Goal: Task Accomplishment & Management: Use online tool/utility

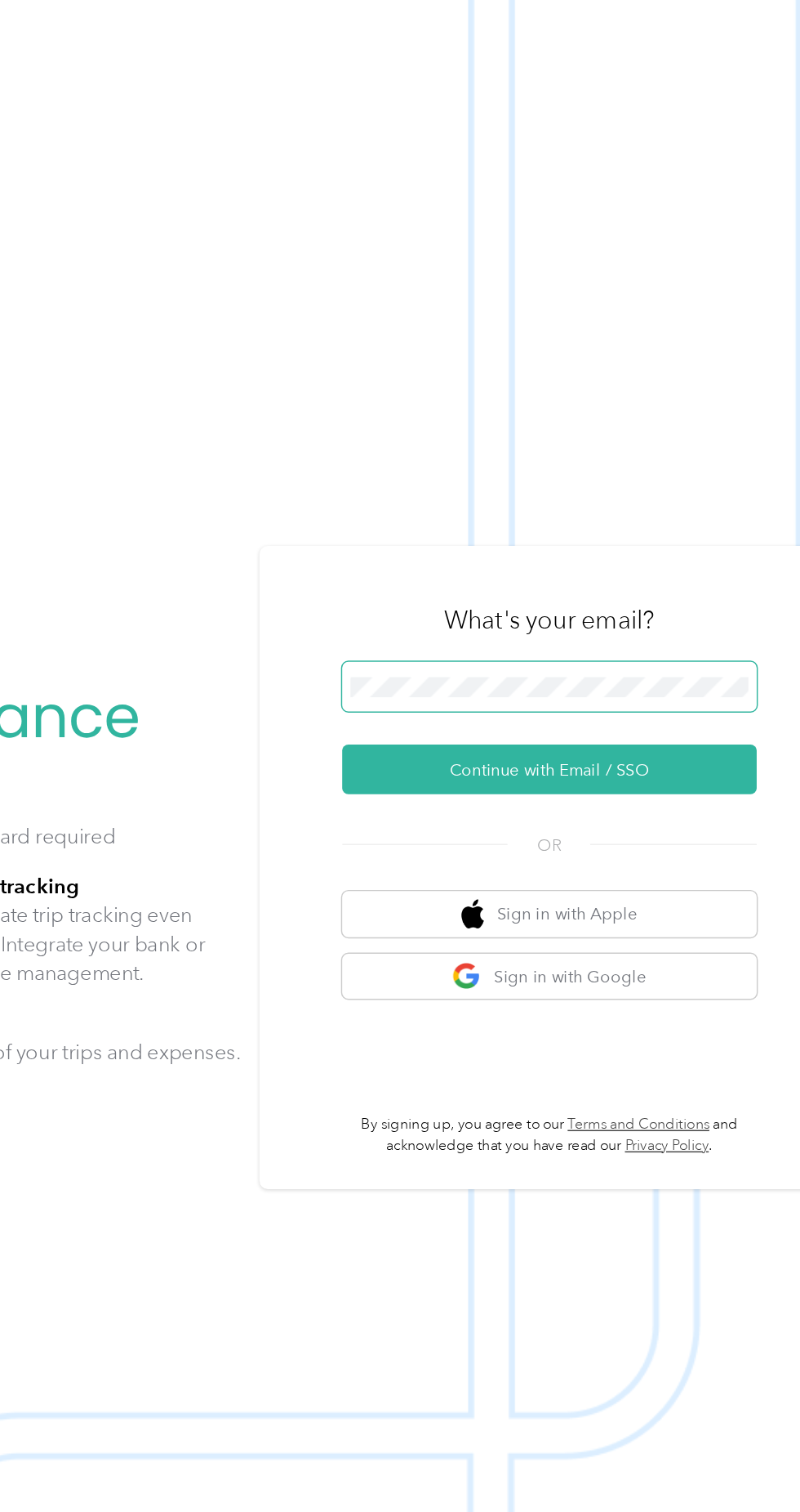
scroll to position [4, 0]
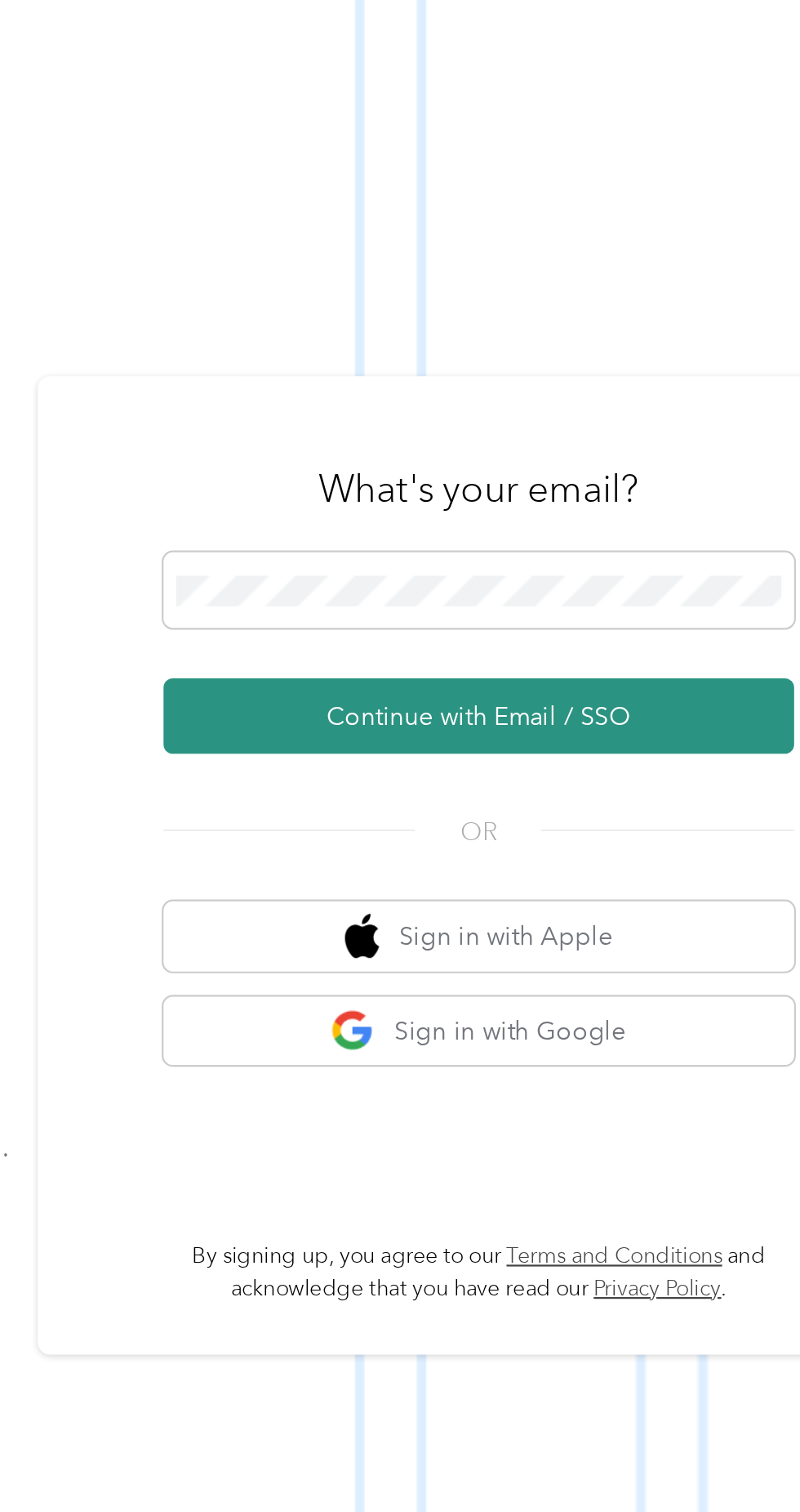
click at [624, 818] on button "Continue with Email / SSO" at bounding box center [591, 800] width 286 height 34
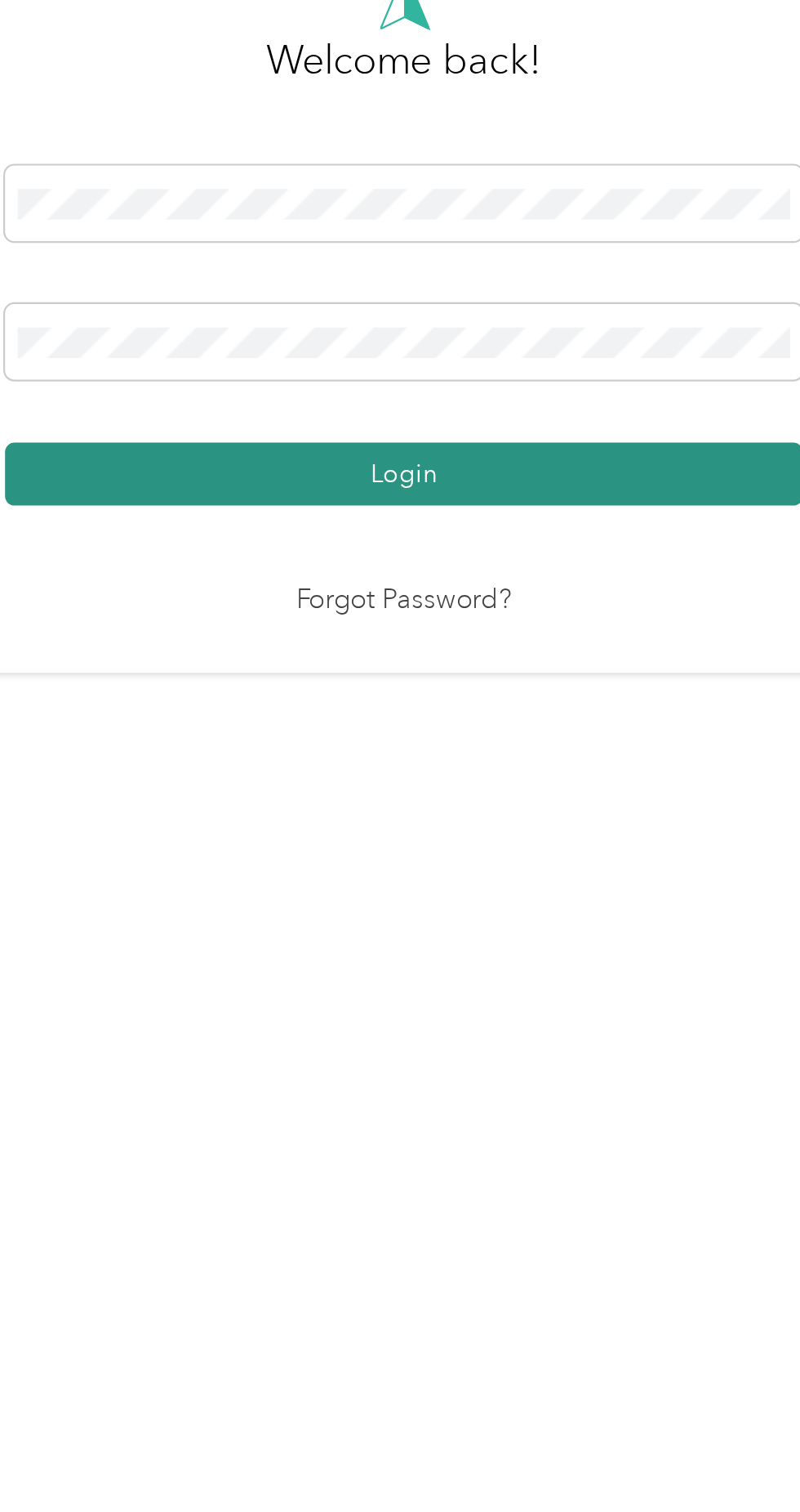
click at [477, 881] on button "Login" at bounding box center [396, 867] width 363 height 29
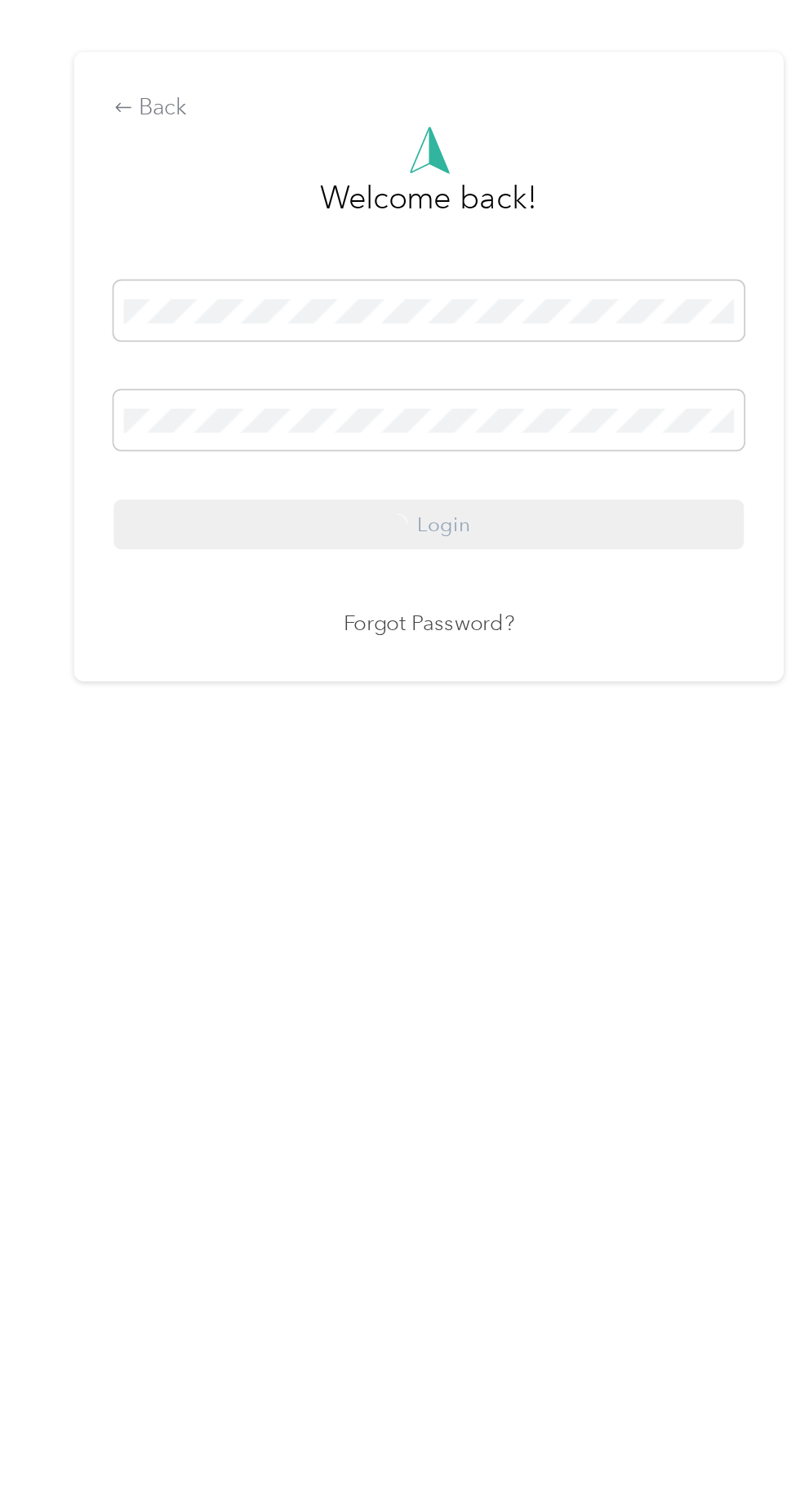
scroll to position [4, 0]
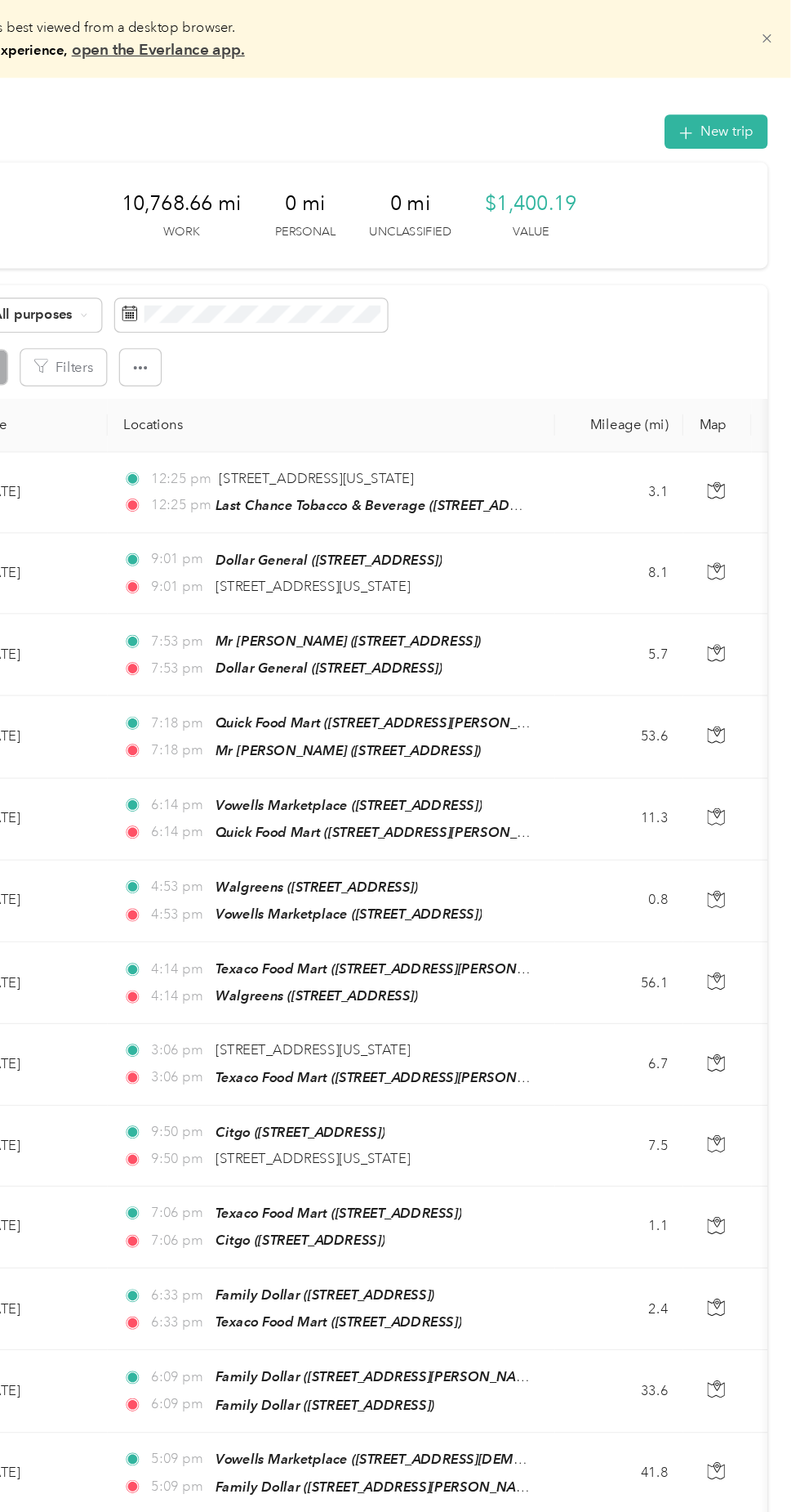
click at [778, 32] on icon at bounding box center [772, 32] width 13 height 13
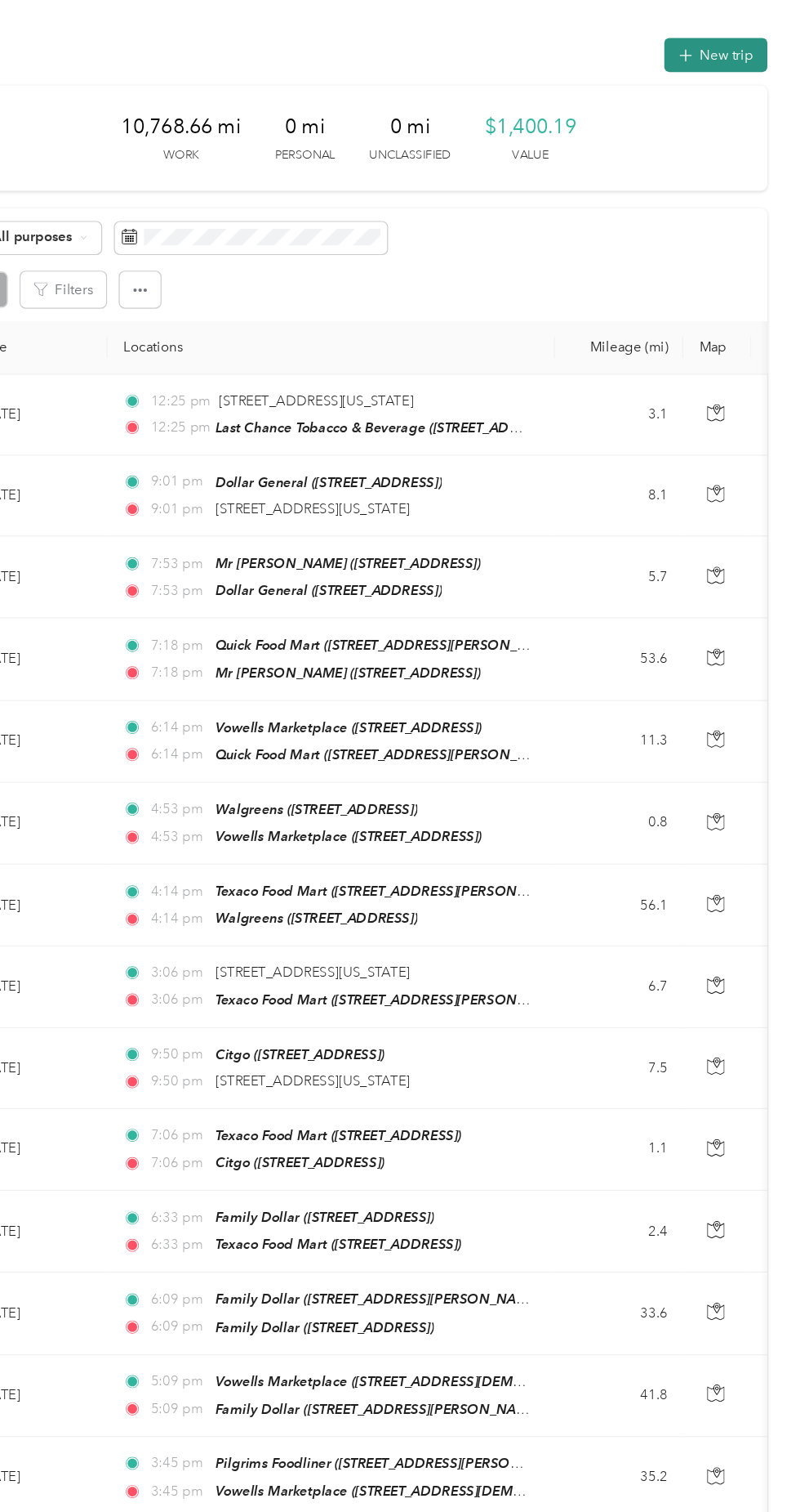
click at [725, 55] on button "New trip" at bounding box center [729, 46] width 86 height 29
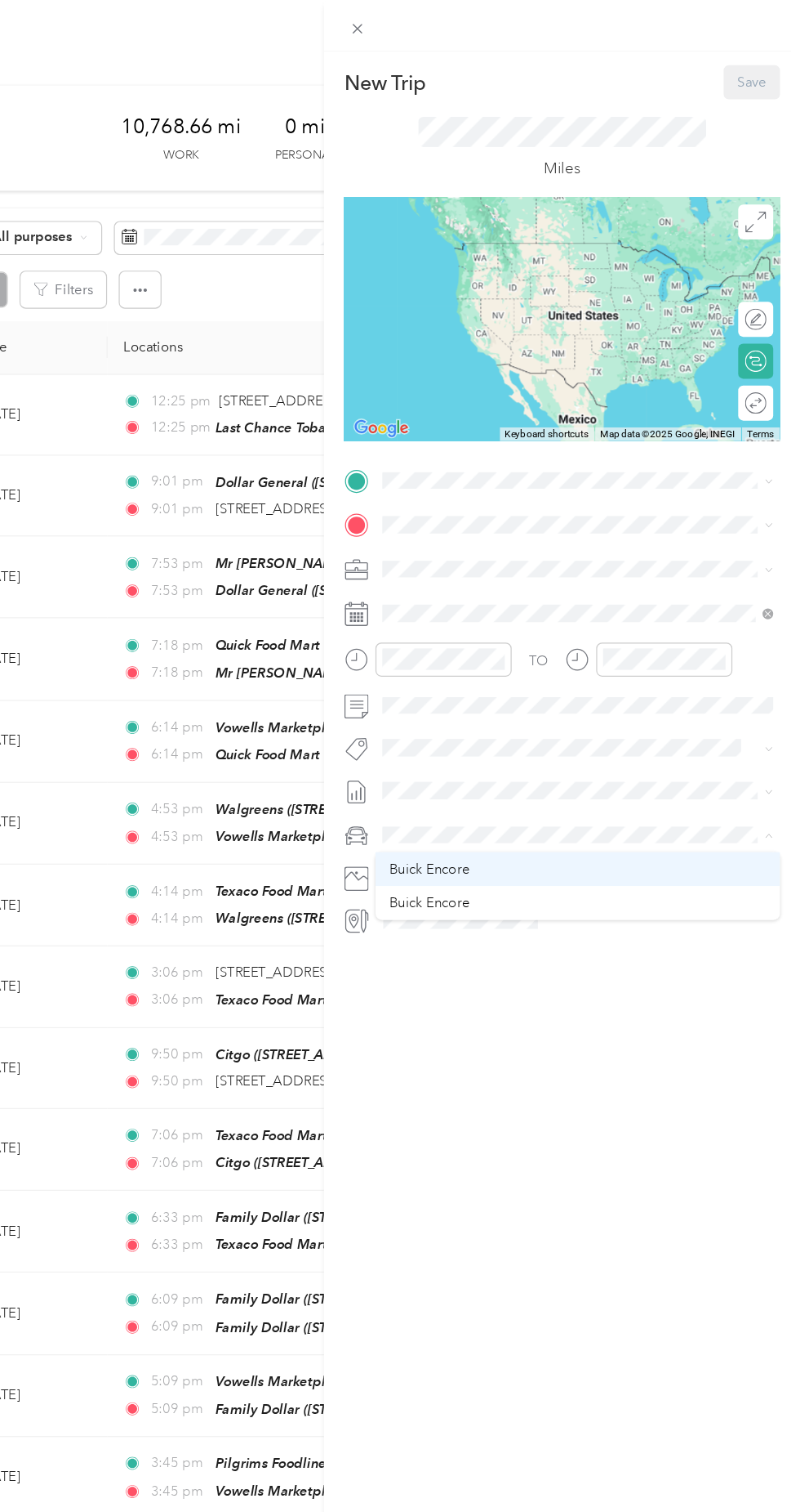
click at [531, 728] on div "Buick Encore" at bounding box center [613, 729] width 317 height 17
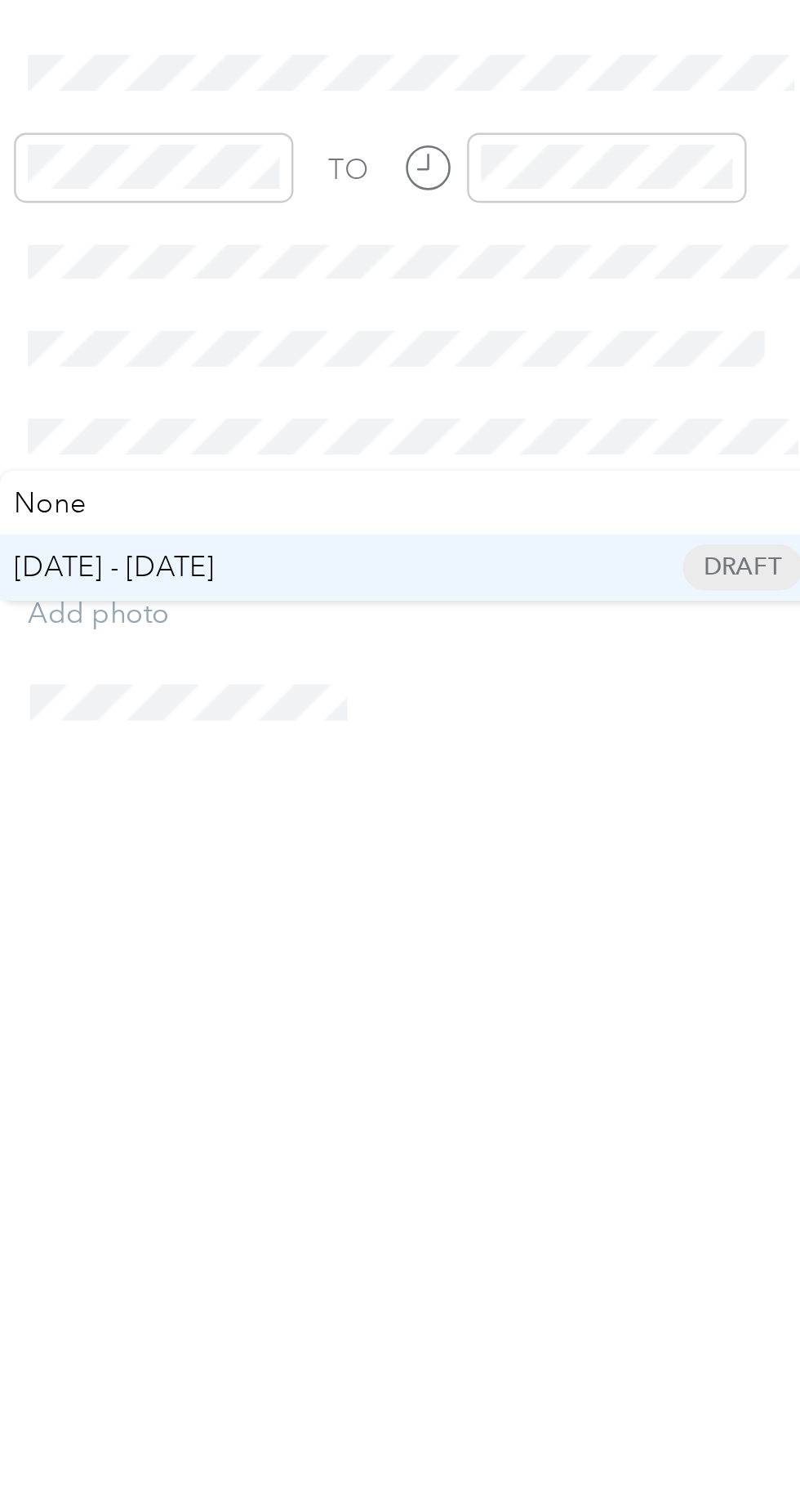
click at [522, 711] on span "[DATE] - [DATE]" at bounding box center [484, 717] width 82 height 17
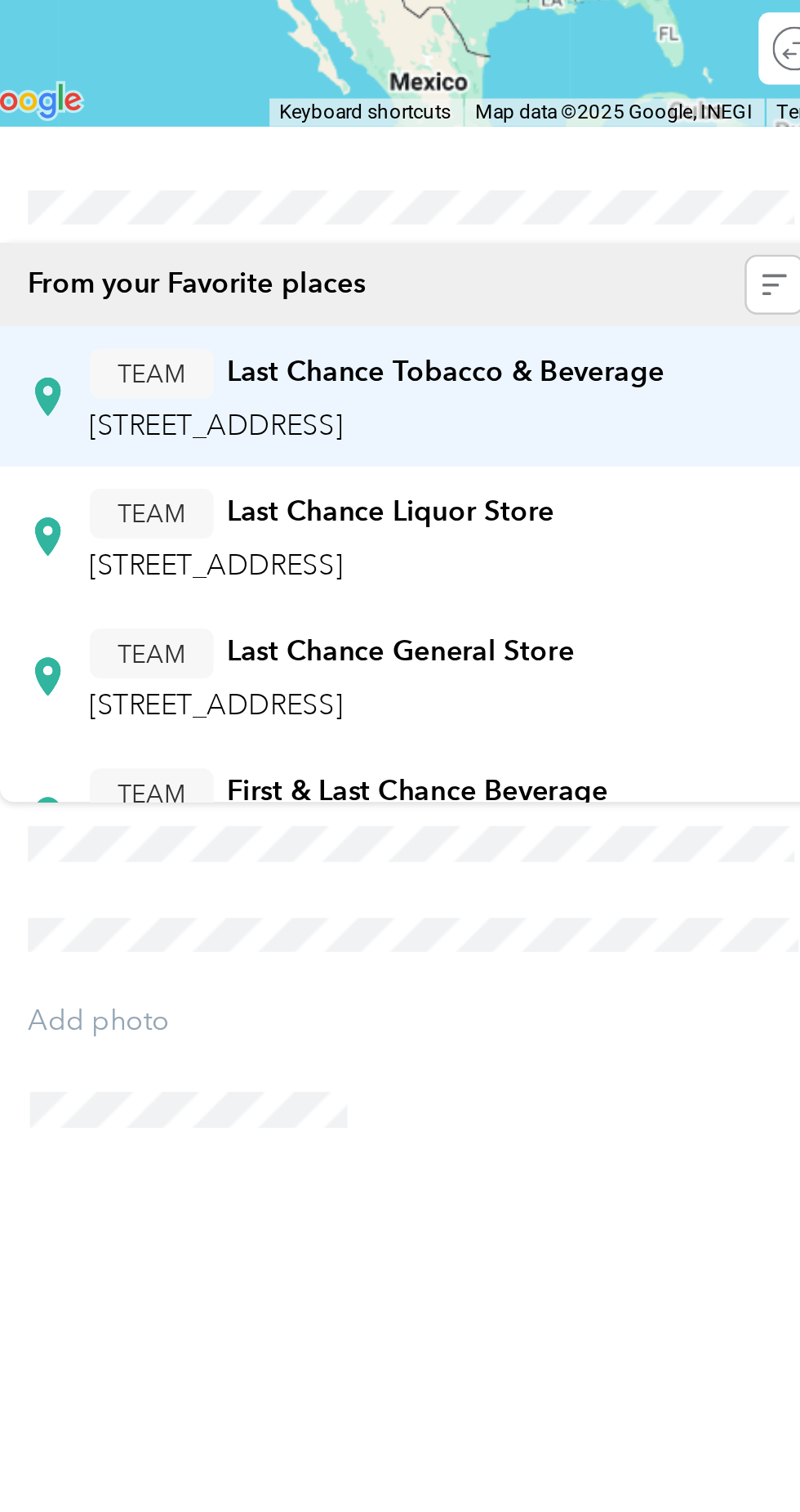
click at [652, 482] on div "TEAM Last Chance Tobacco & Beverage [STREET_ADDRESS], Meridian, [GEOGRAPHIC_DAT…" at bounding box center [592, 481] width 235 height 40
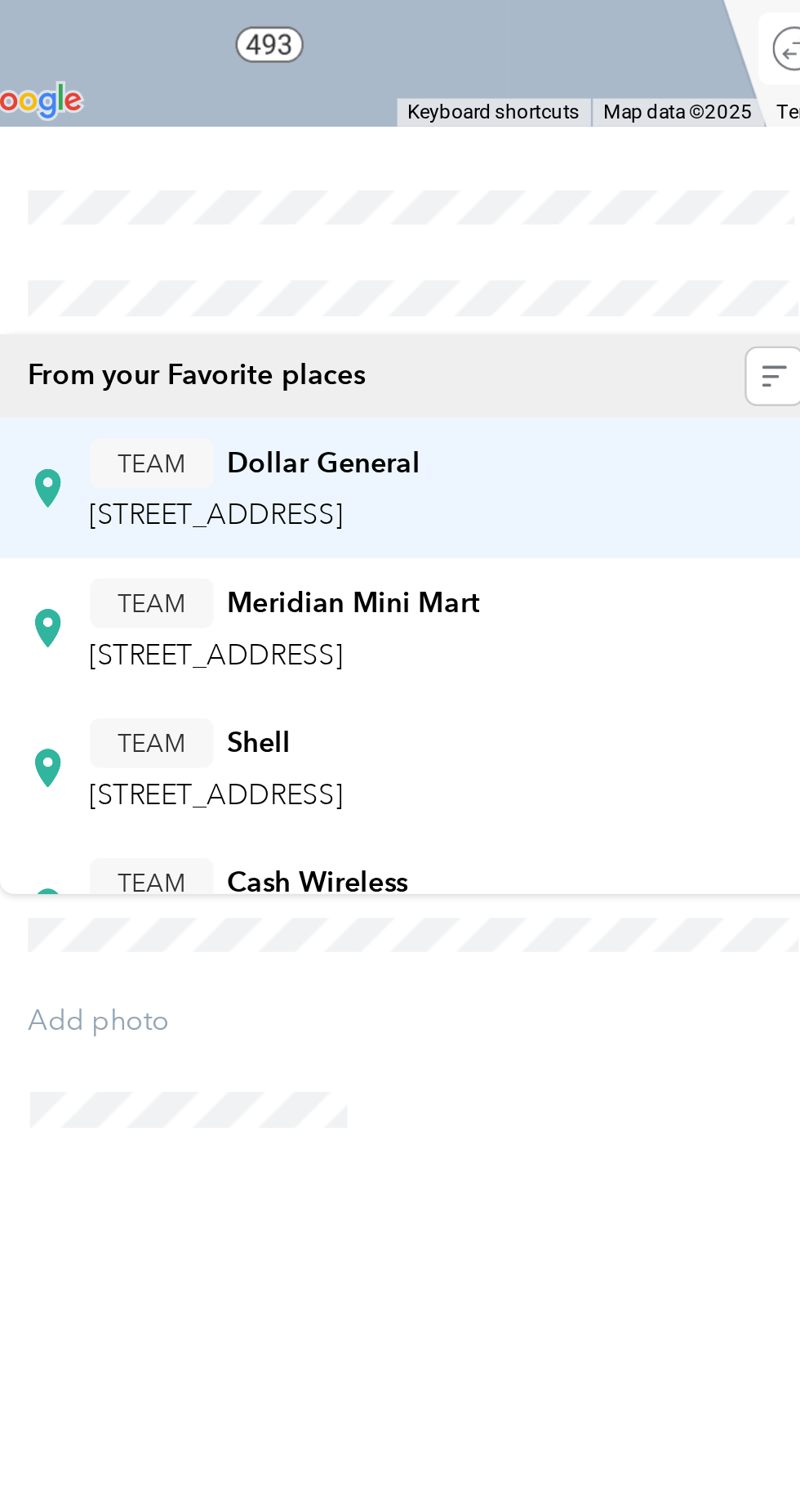
click at [578, 524] on span "[STREET_ADDRESS]" at bounding box center [526, 528] width 104 height 13
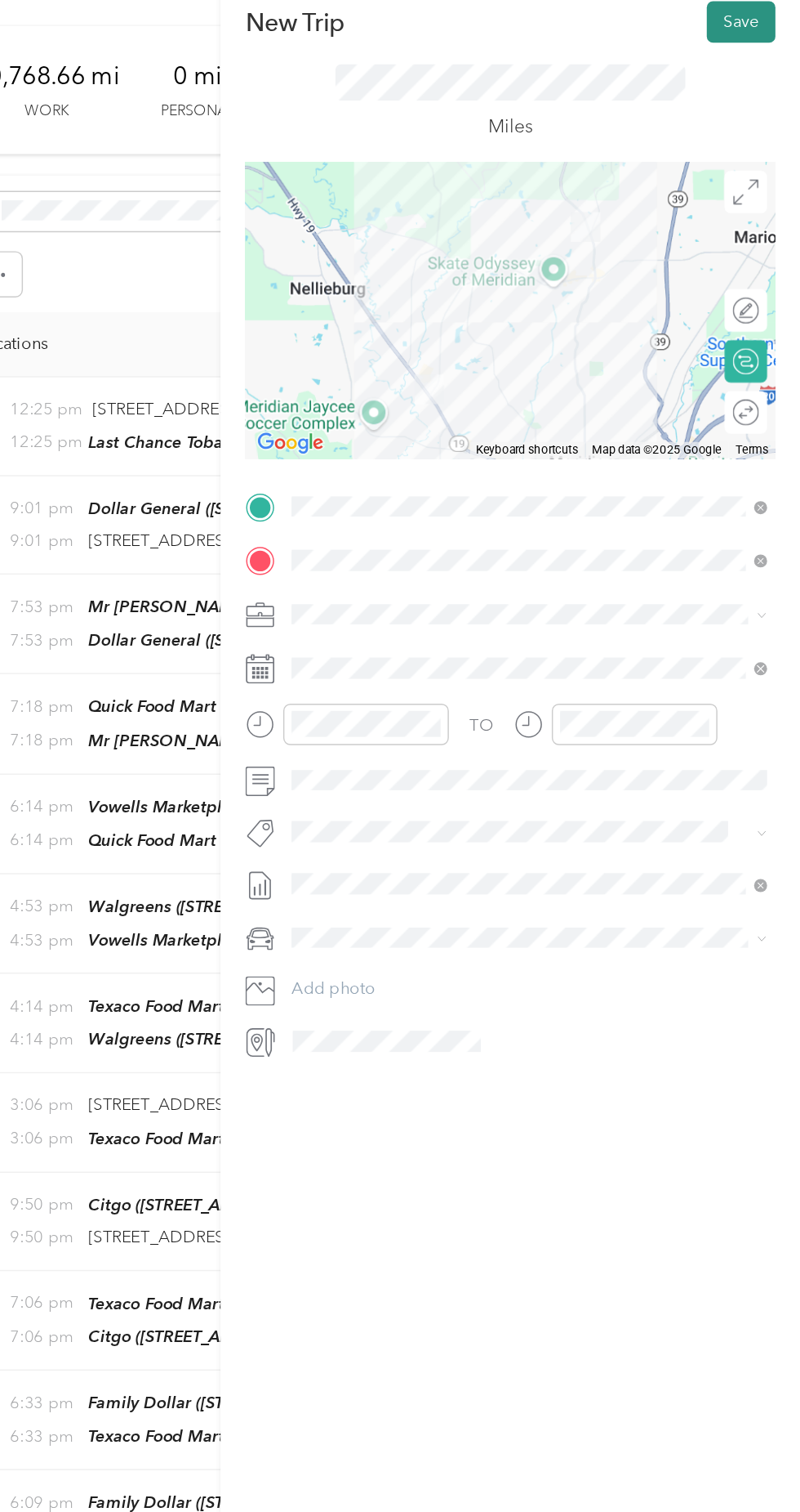
click at [751, 73] on button "Save" at bounding box center [760, 69] width 48 height 29
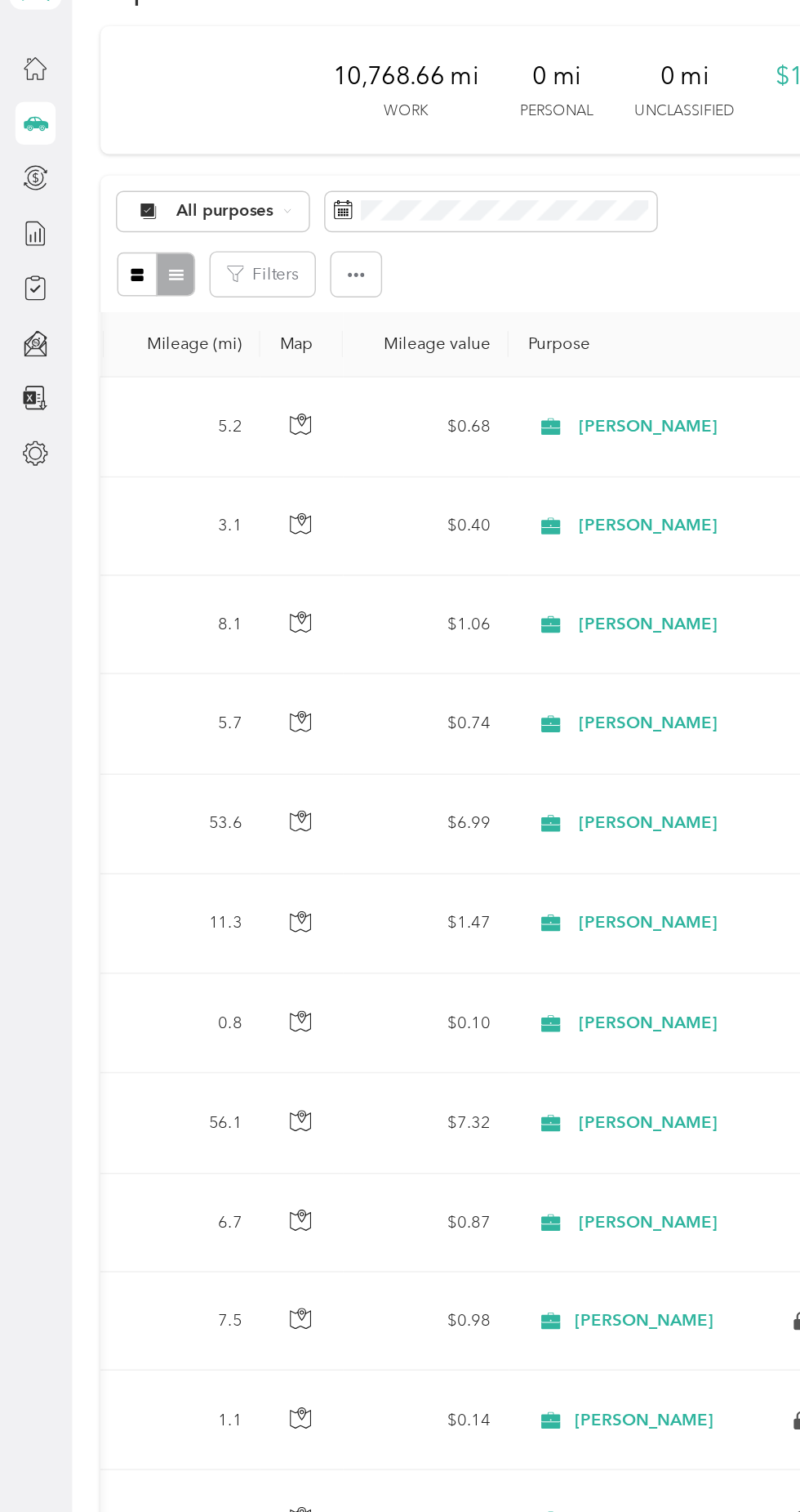
scroll to position [0, 545]
